Goal: Information Seeking & Learning: Check status

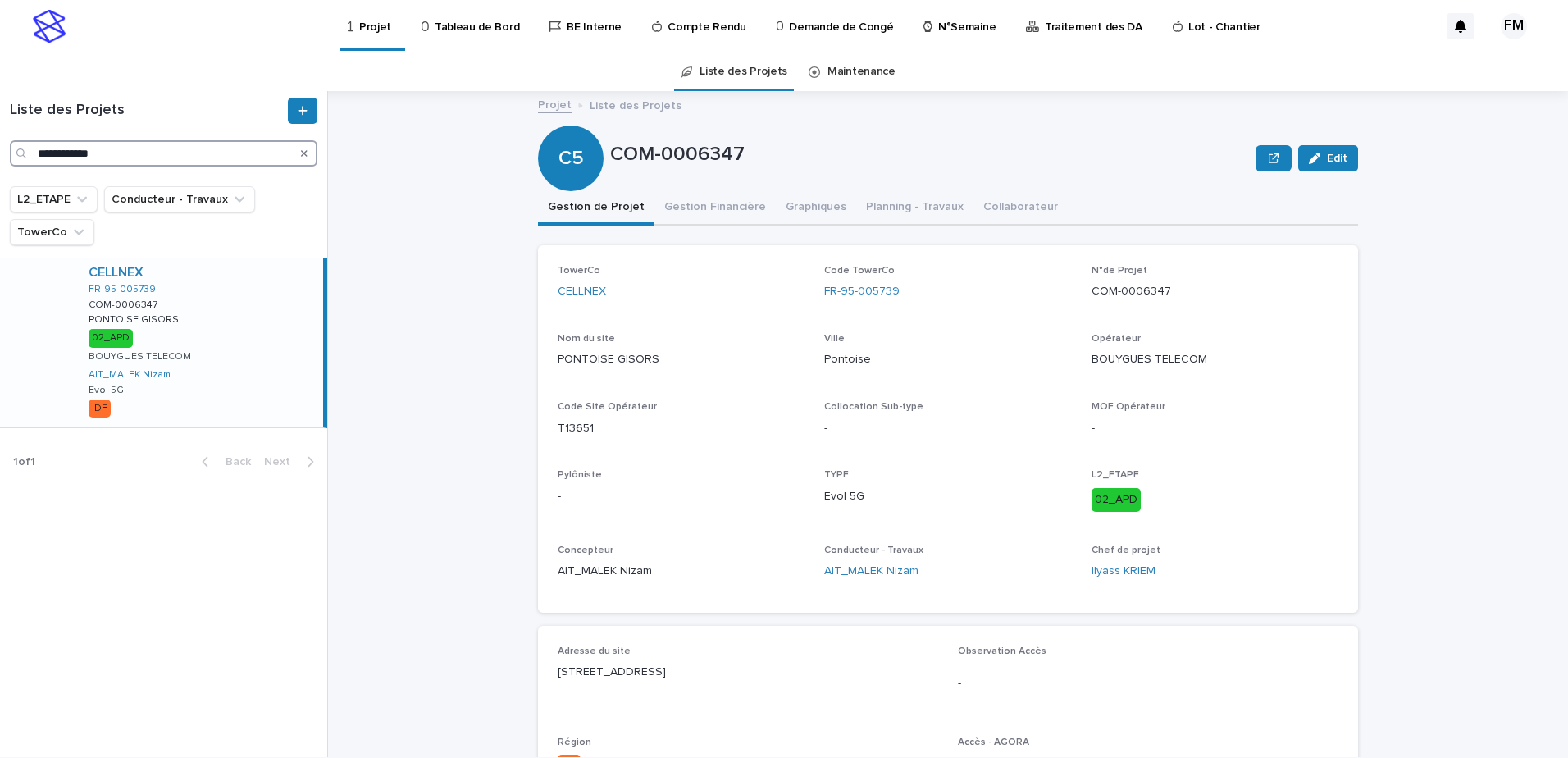
click at [113, 145] on input "**********" at bounding box center [163, 154] width 307 height 26
click at [114, 146] on input "**********" at bounding box center [163, 154] width 307 height 26
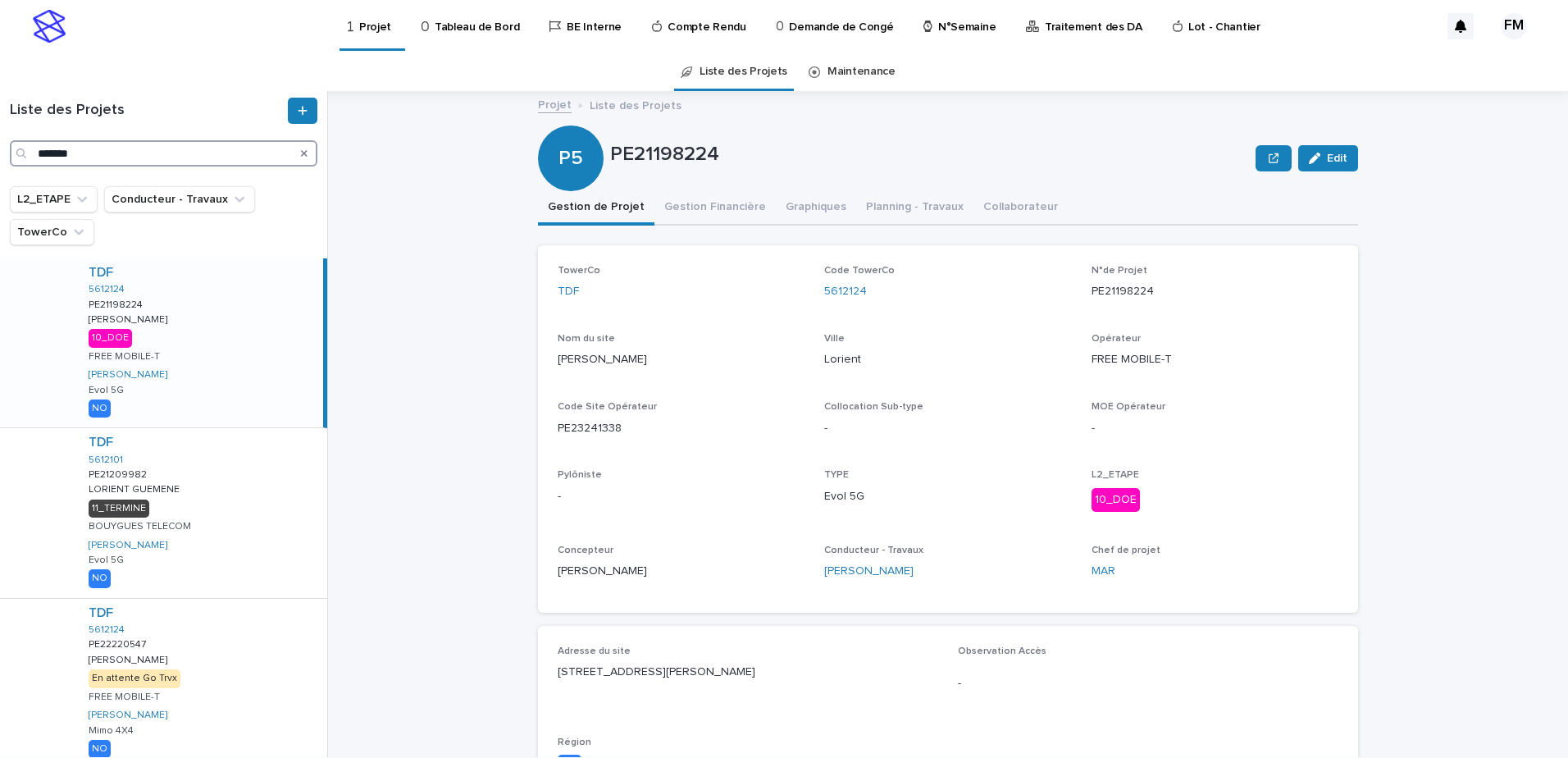
type input "*******"
click at [207, 350] on div "TDF 5612124 PE21198224 PE21198224 Lorient-Cassard Lorient-Cassard 10_DOE FREE M…" at bounding box center [199, 342] width 247 height 169
drag, startPoint x: 890, startPoint y: 286, endPoint x: 810, endPoint y: 287, distance: 80.0
click at [810, 287] on div "TowerCo TDF Code TowerCo 5612124 N°de Projet PE21198224 Nom du site Lorient-Cas…" at bounding box center [949, 429] width 781 height 328
copy link "5612124"
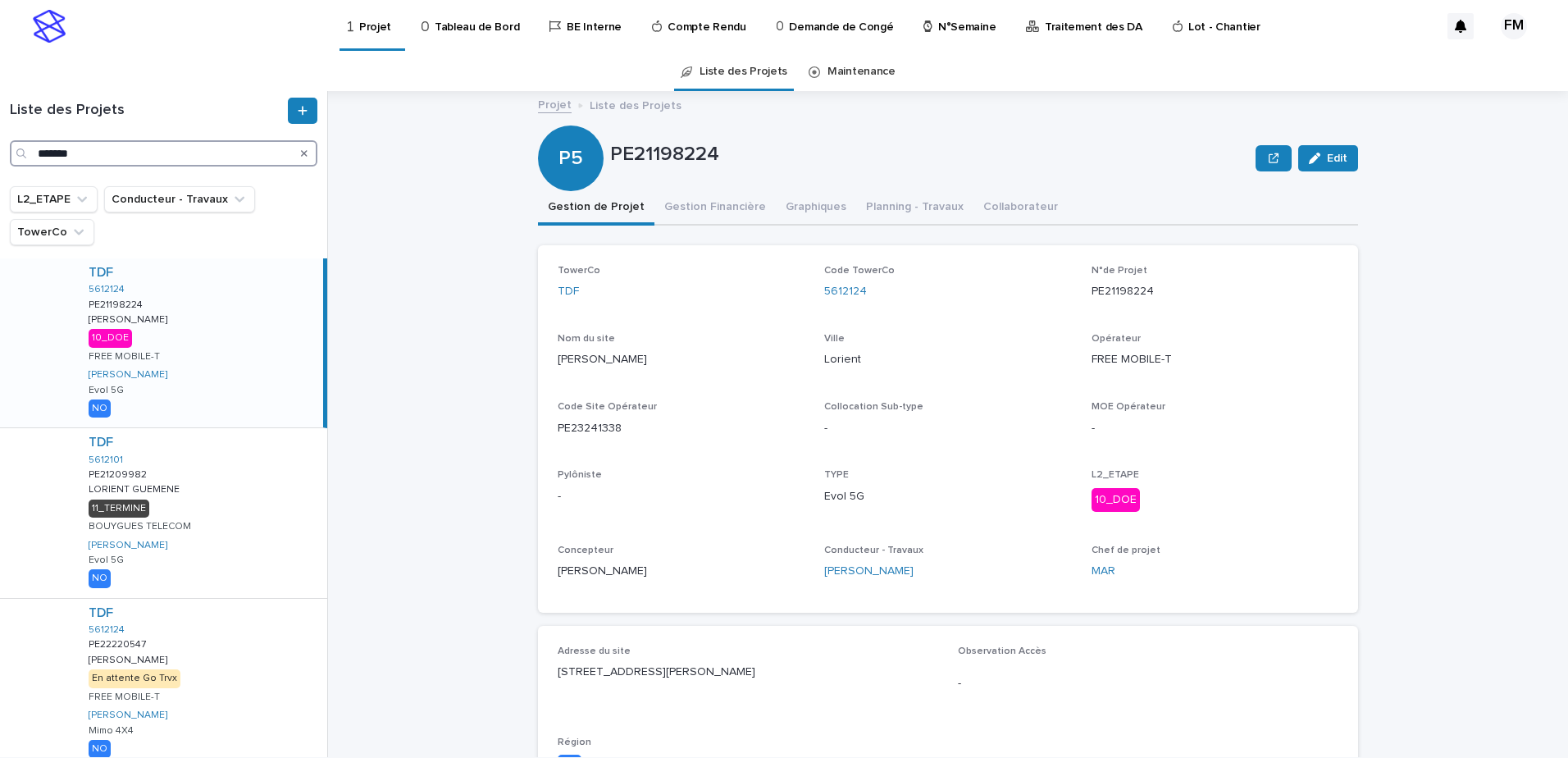
click at [101, 154] on input "*******" at bounding box center [163, 154] width 307 height 26
click at [721, 198] on button "Gestion Financière" at bounding box center [715, 208] width 121 height 34
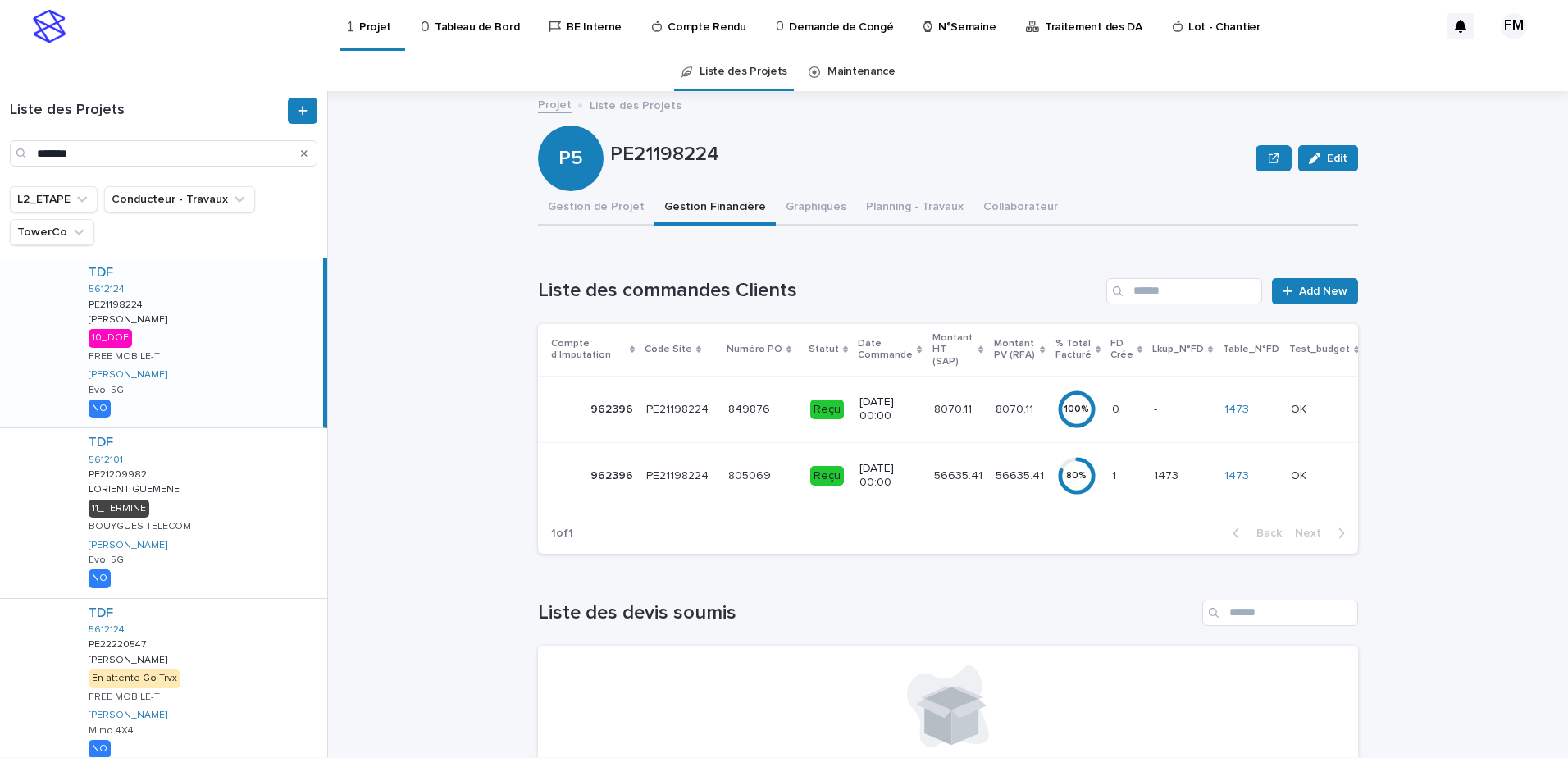
click at [891, 462] on p "20/9/2024 00:00" at bounding box center [889, 476] width 61 height 28
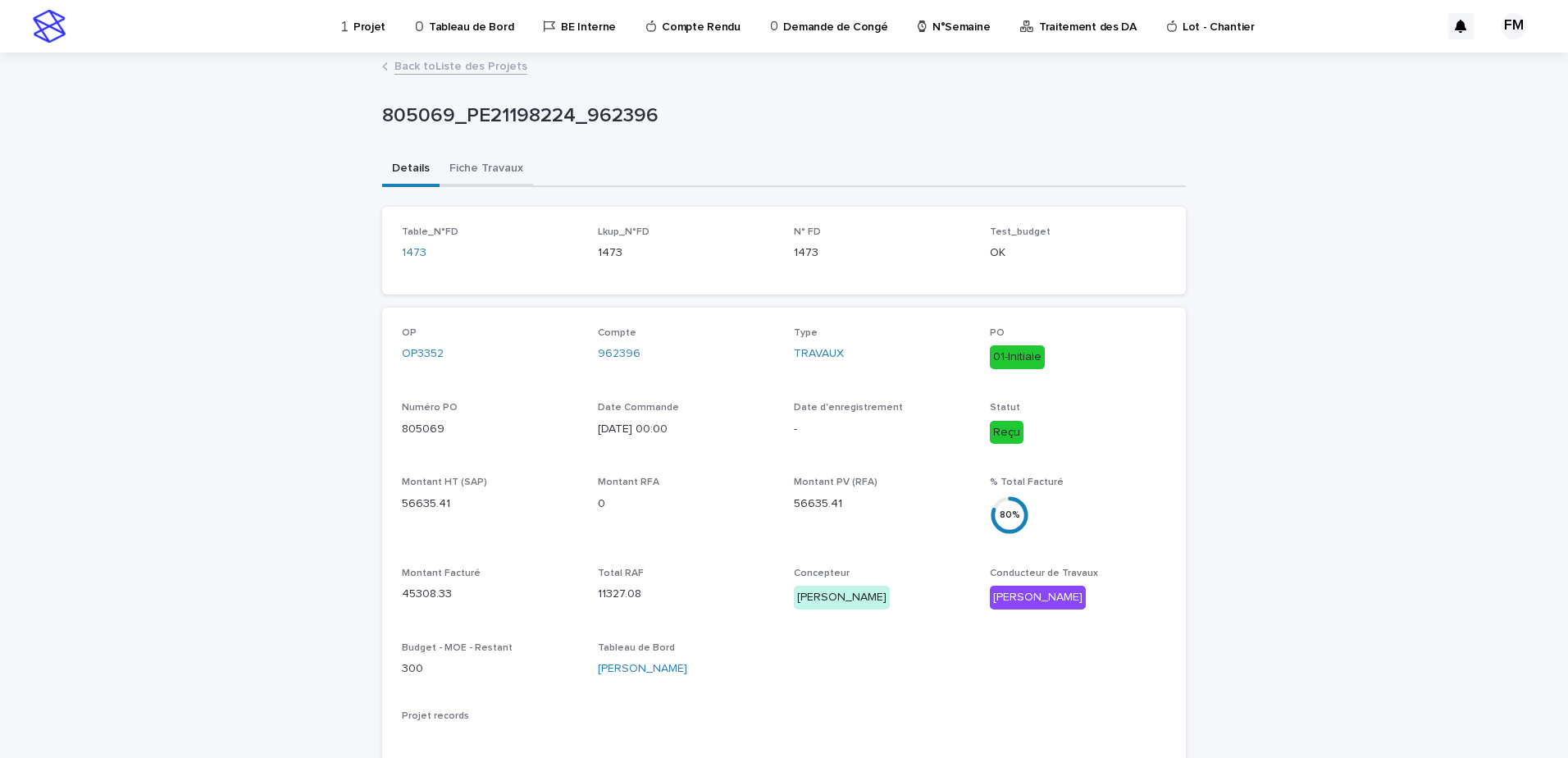
click at [515, 174] on button "Fiche Travaux" at bounding box center [486, 169] width 94 height 34
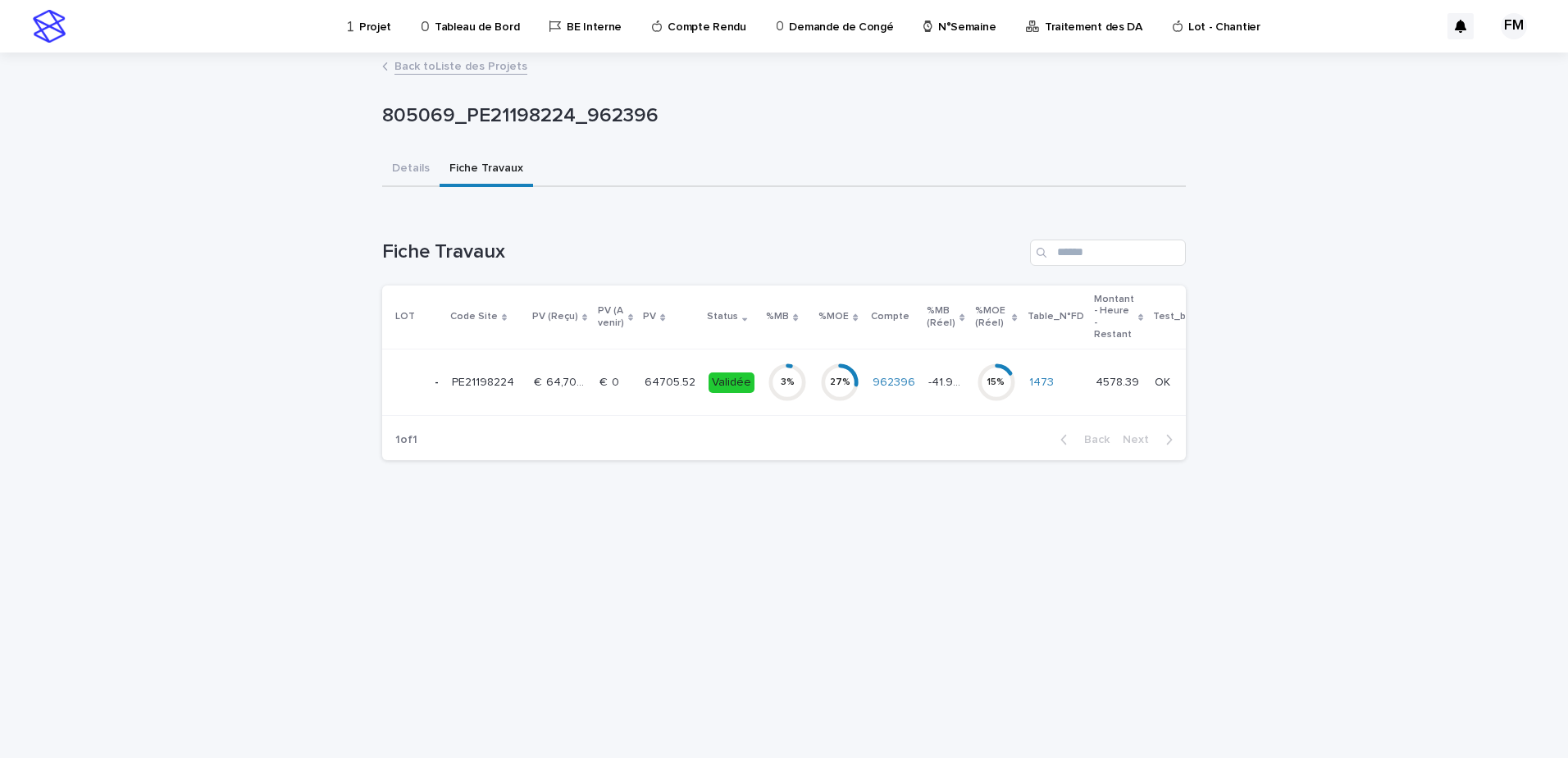
click at [689, 405] on td "64705.52 64705.52" at bounding box center [669, 383] width 64 height 67
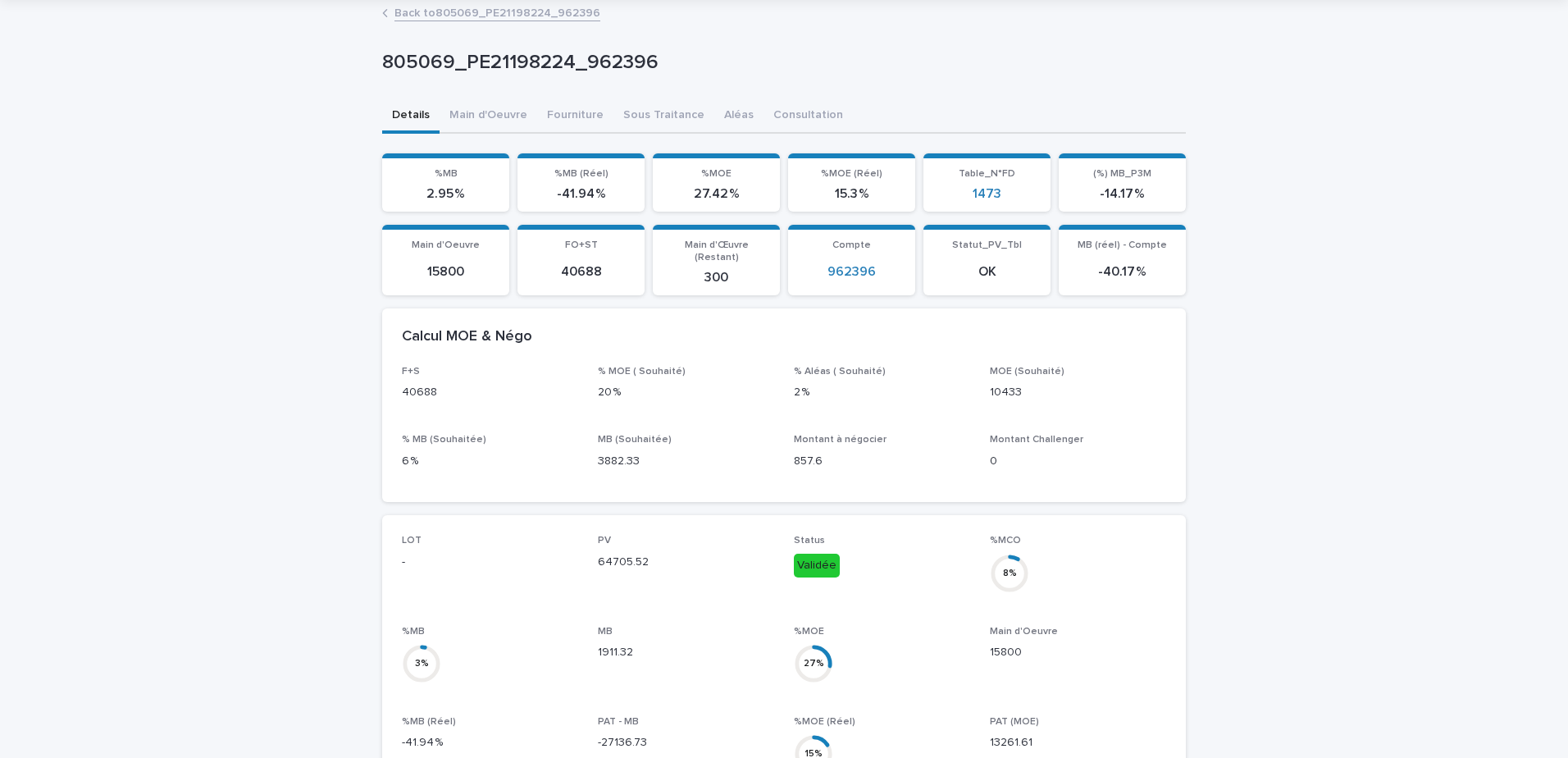
scroll to position [82, 0]
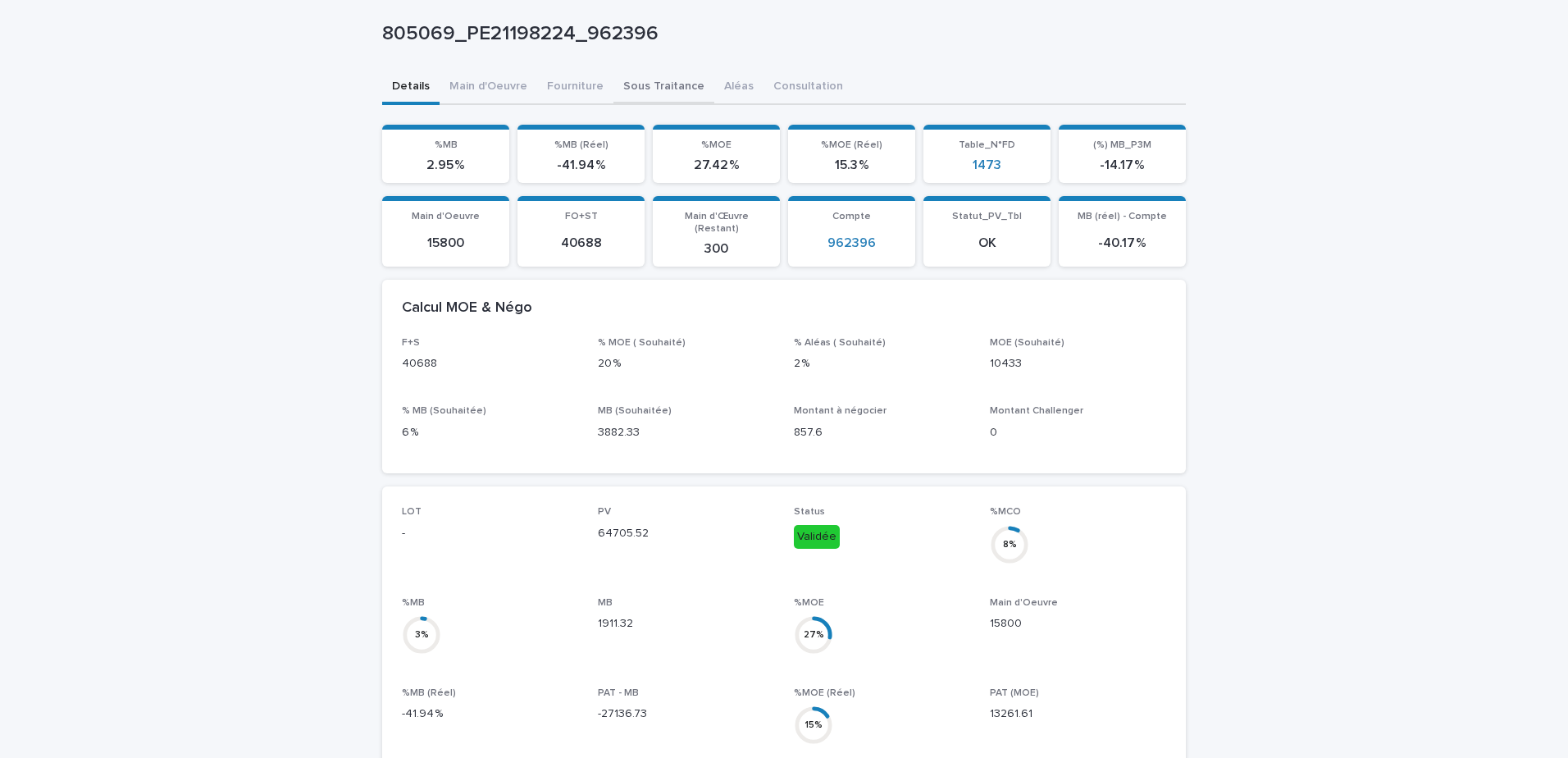
click at [624, 86] on div "805069_PE21198224_962396 805069_PE21198224_962396 Sorry, there was an error sav…" at bounding box center [784, 619] width 804 height 1293
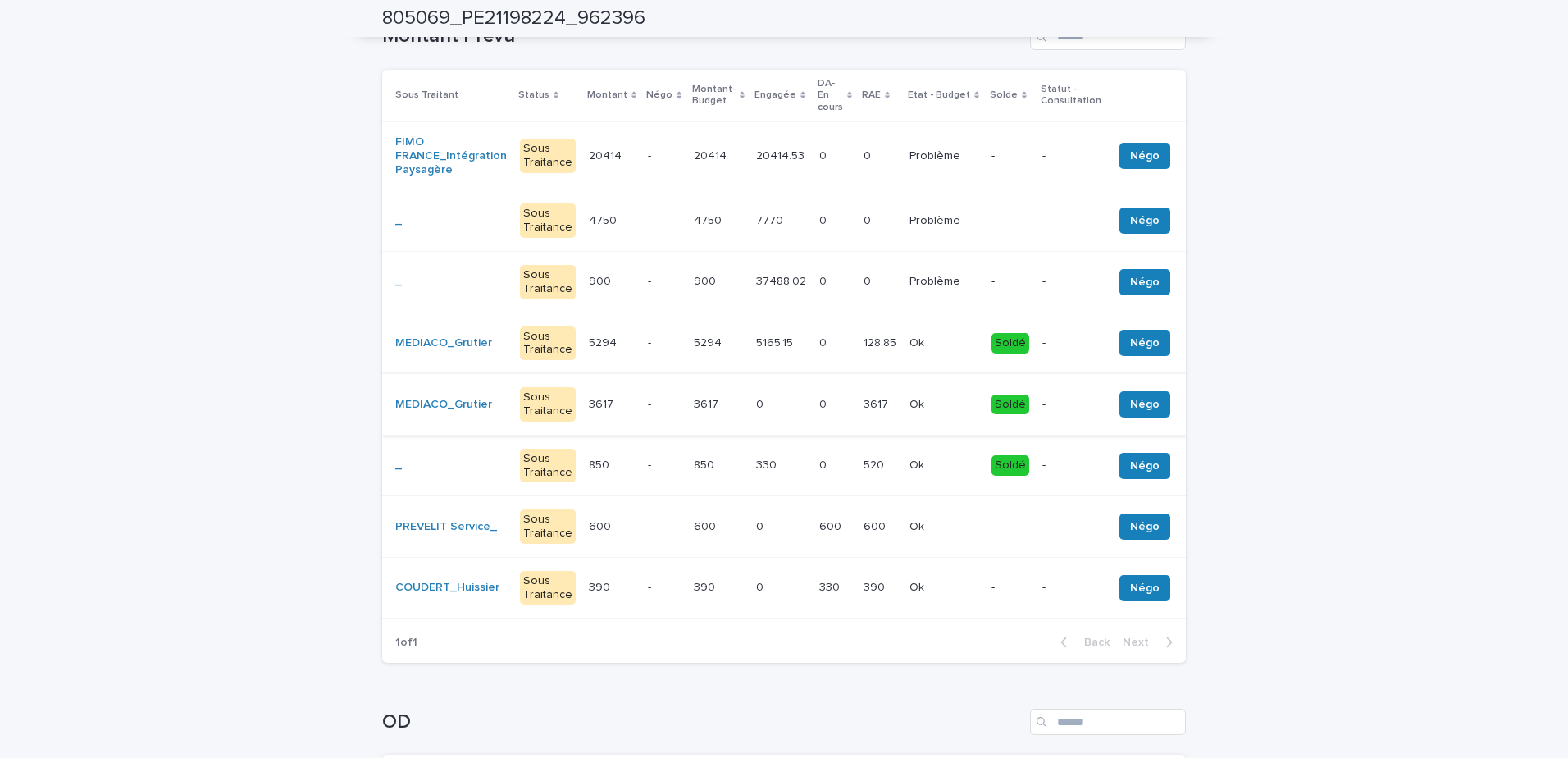
scroll to position [328, 0]
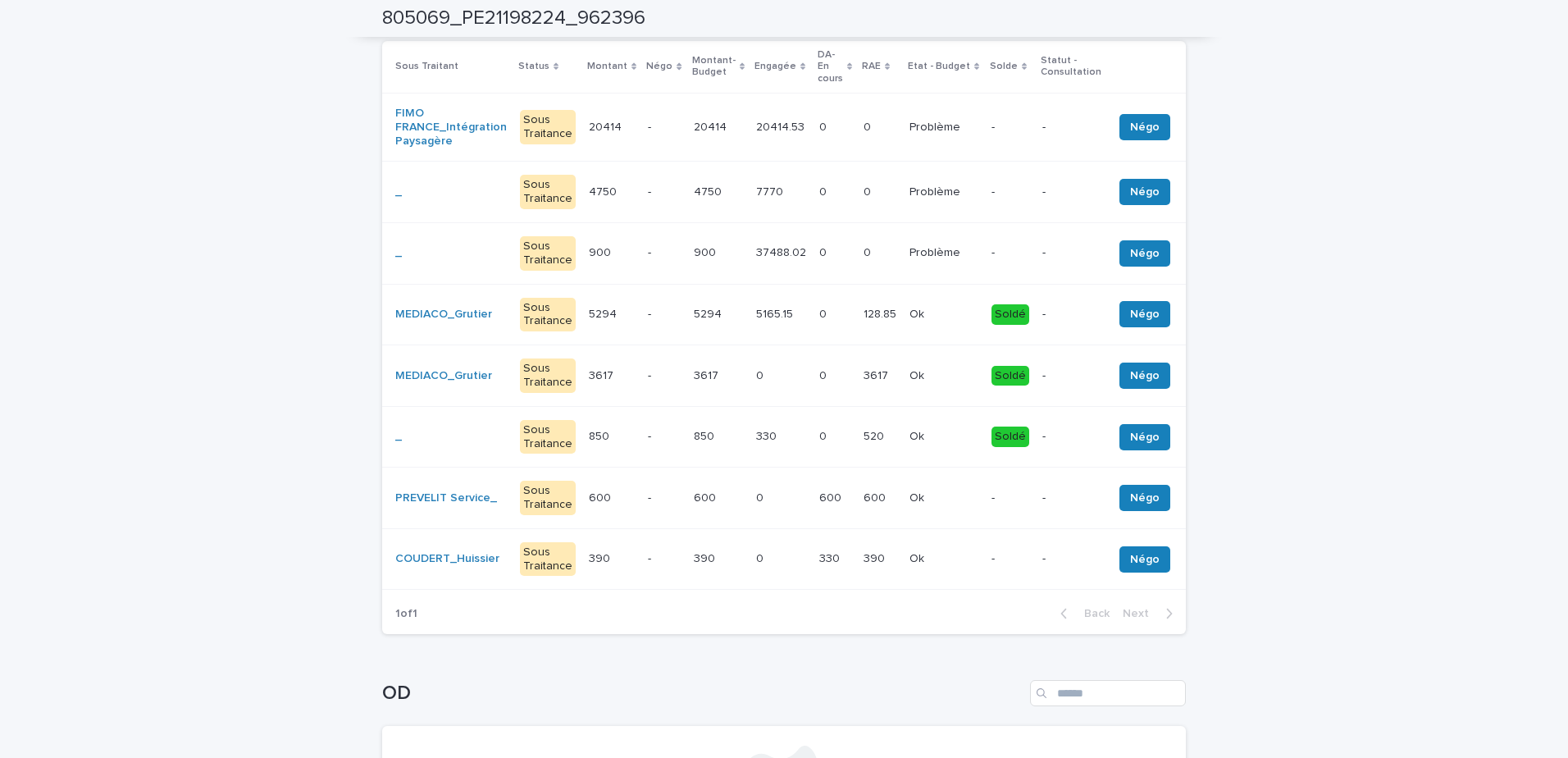
click at [881, 498] on div "600 600" at bounding box center [879, 497] width 32 height 27
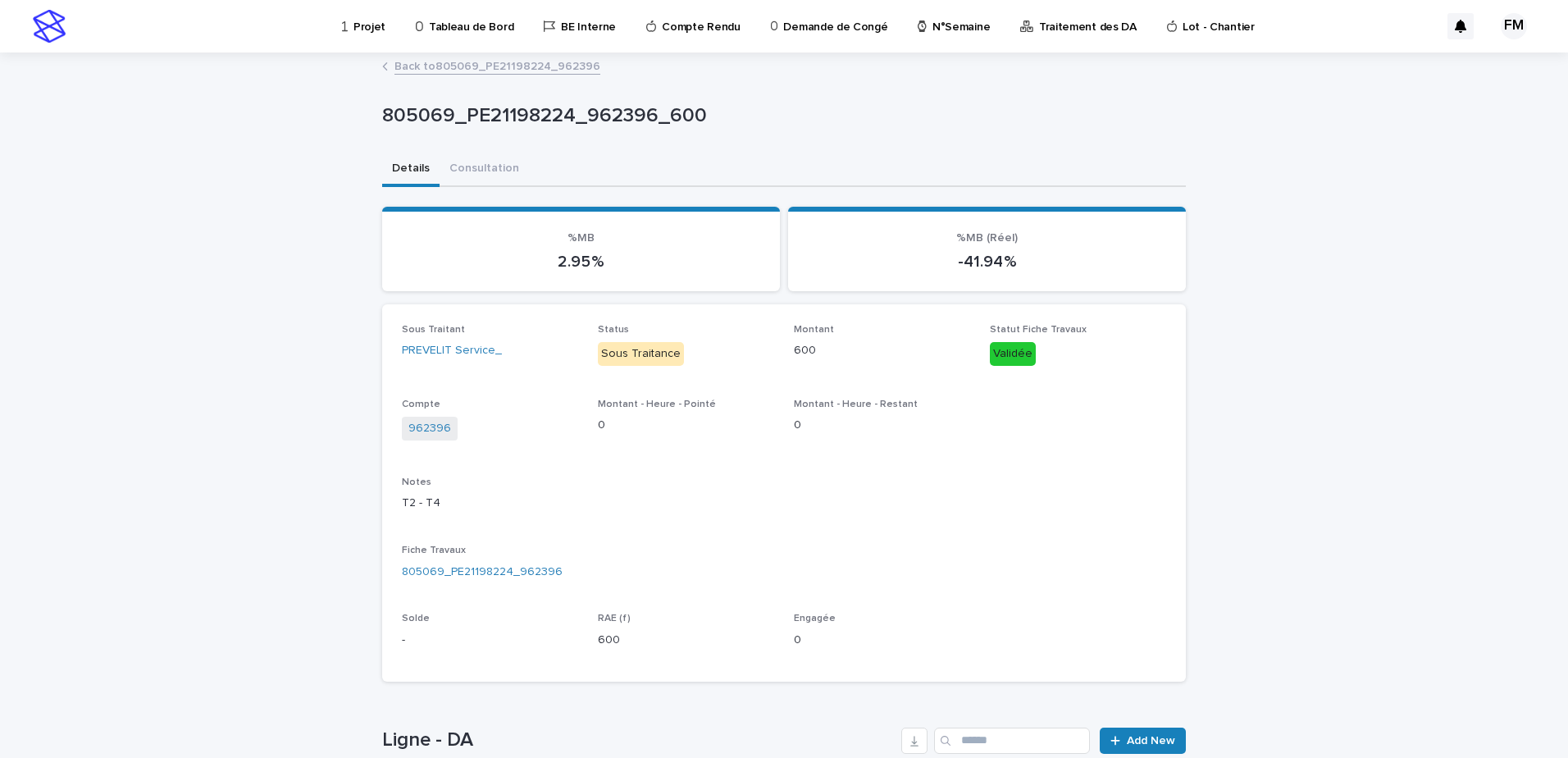
click at [440, 62] on link "Back to 805069_PE21198224_962396" at bounding box center [498, 65] width 206 height 18
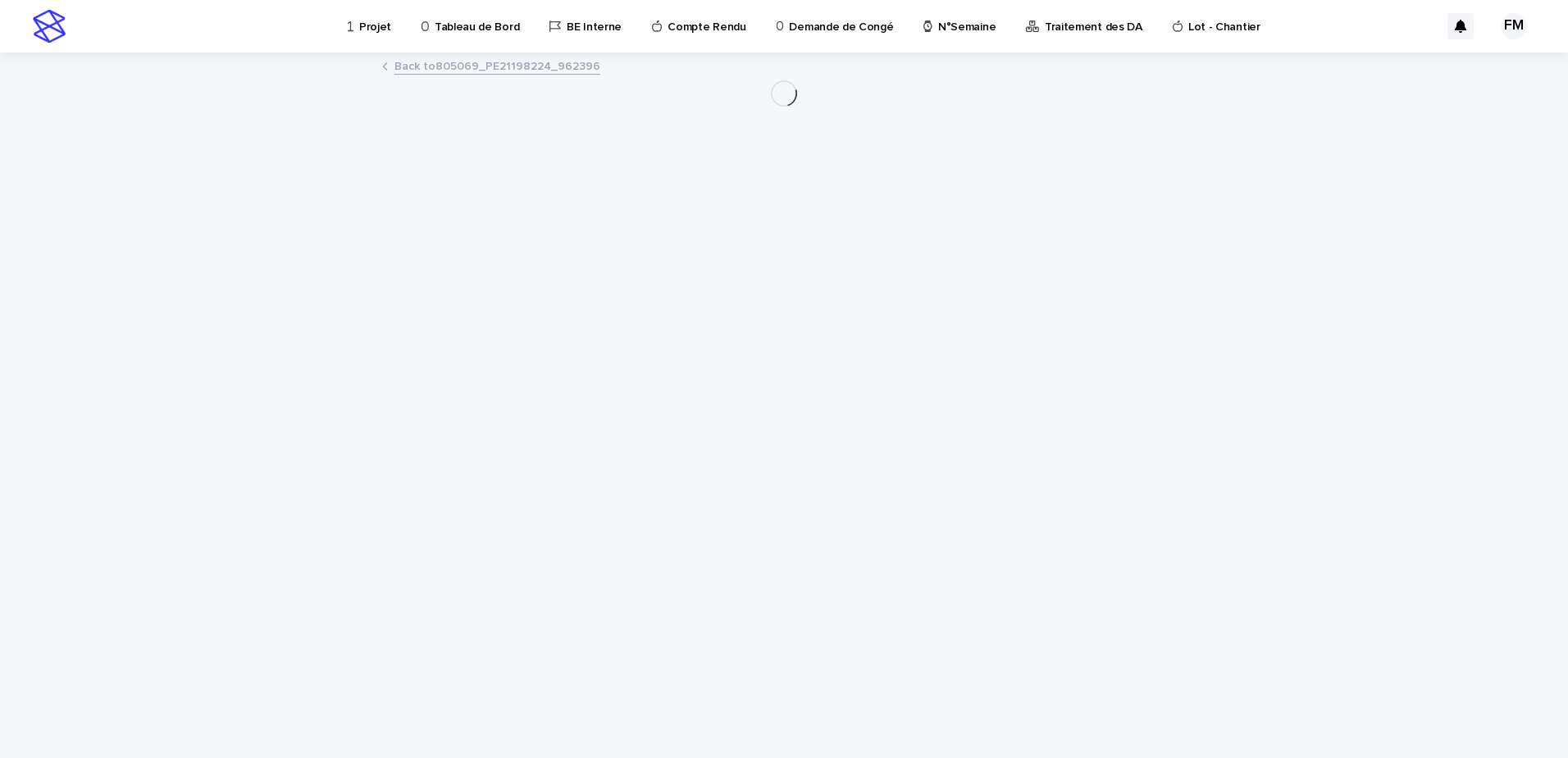
click at [440, 62] on link "Back to 805069_PE21198224_962396" at bounding box center [498, 65] width 206 height 18
click at [440, 62] on link "Back to Liste des Projets" at bounding box center [461, 65] width 132 height 18
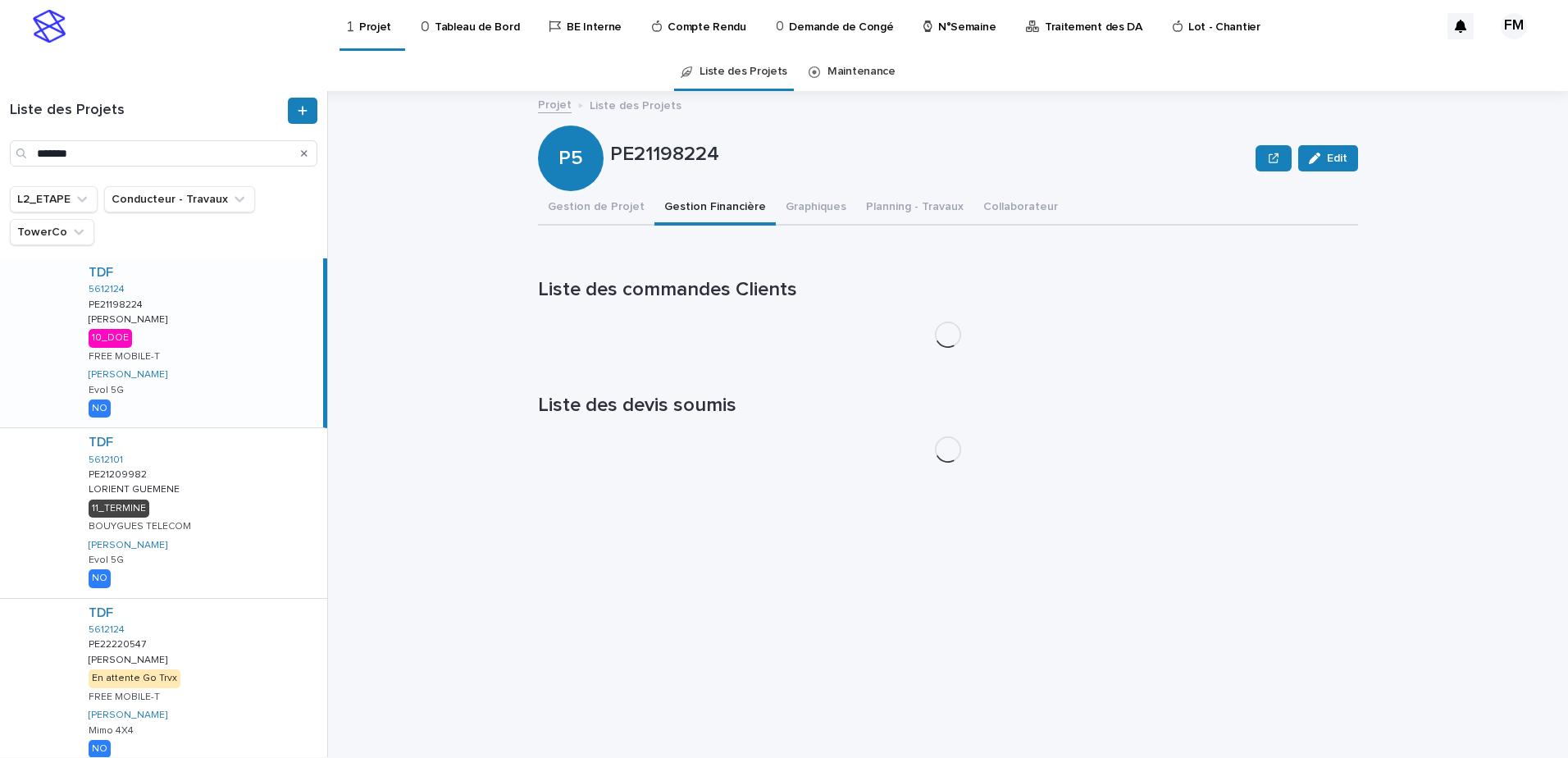
click at [177, 393] on div "TDF 5612124 PE21198224 PE21198224 Lorient-Cassard Lorient-Cassard 10_DOE FREE M…" at bounding box center [199, 342] width 247 height 169
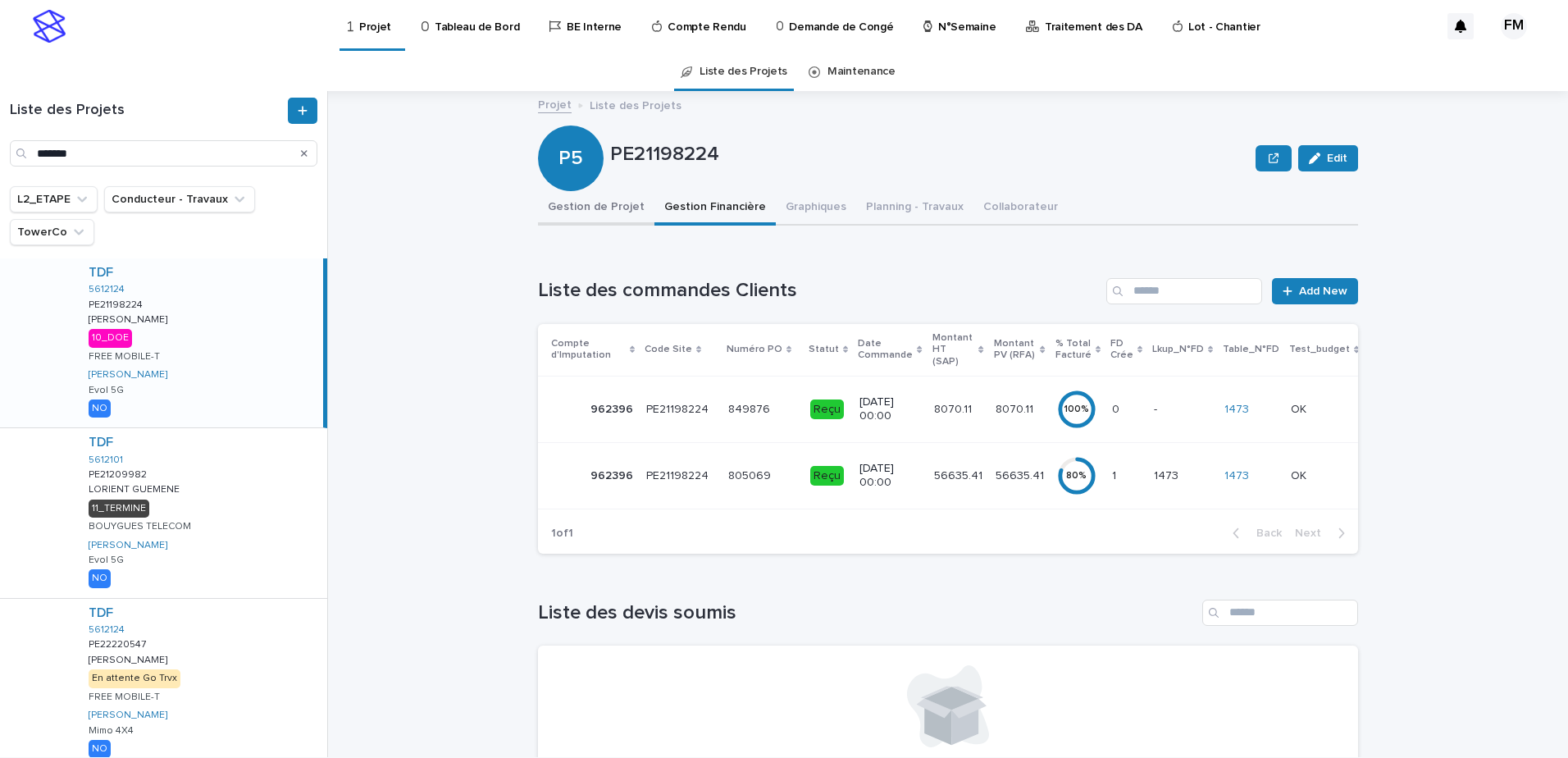
click at [573, 194] on button "Gestion de Projet" at bounding box center [596, 208] width 117 height 34
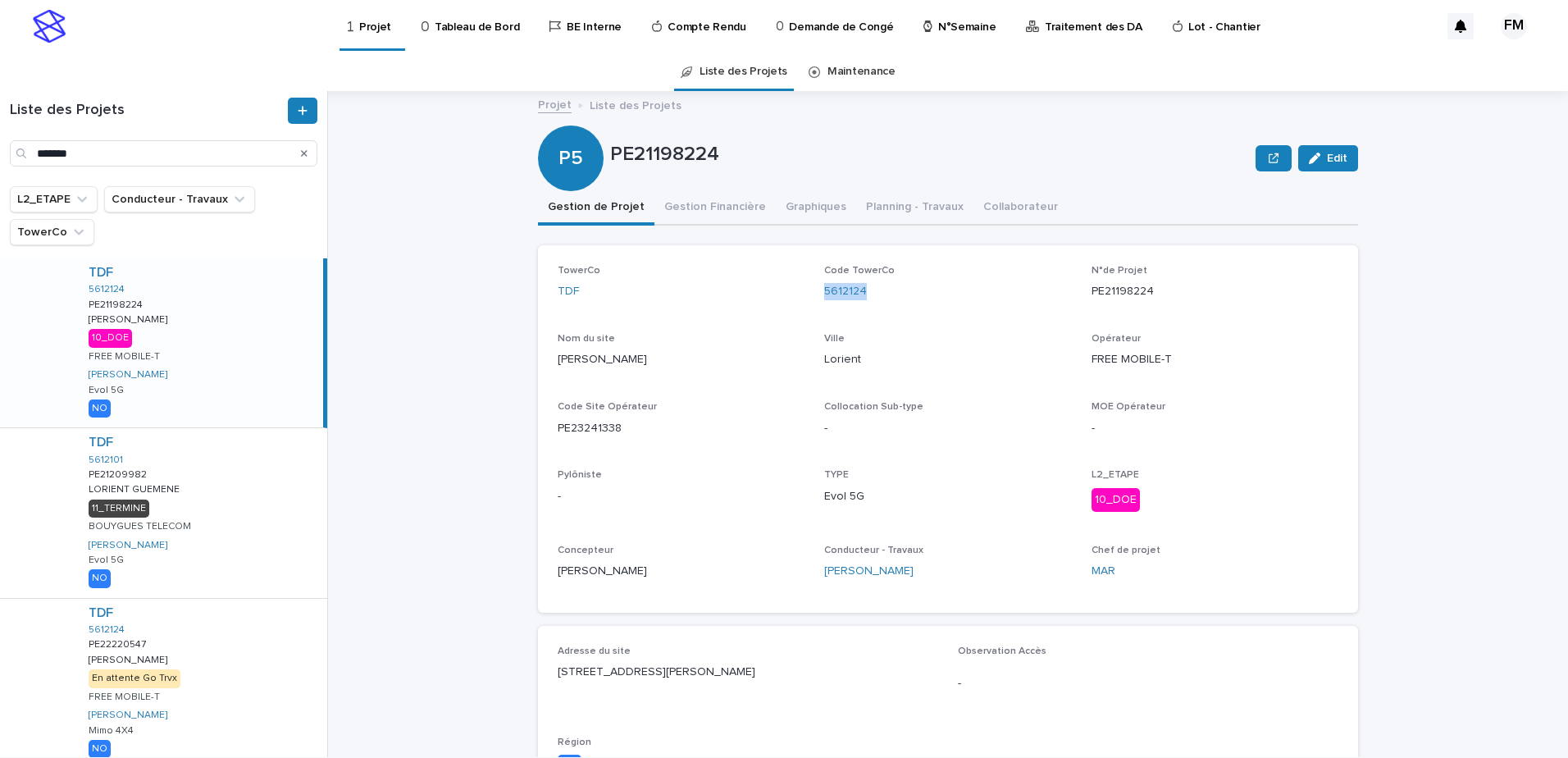
drag, startPoint x: 884, startPoint y: 294, endPoint x: 814, endPoint y: 298, distance: 70.1
click at [814, 298] on div "TowerCo TDF Code TowerCo 5612124 N°de Projet PE21198224 Nom du site Lorient-Cas…" at bounding box center [949, 429] width 781 height 328
copy link "5612124"
